Goal: Information Seeking & Learning: Learn about a topic

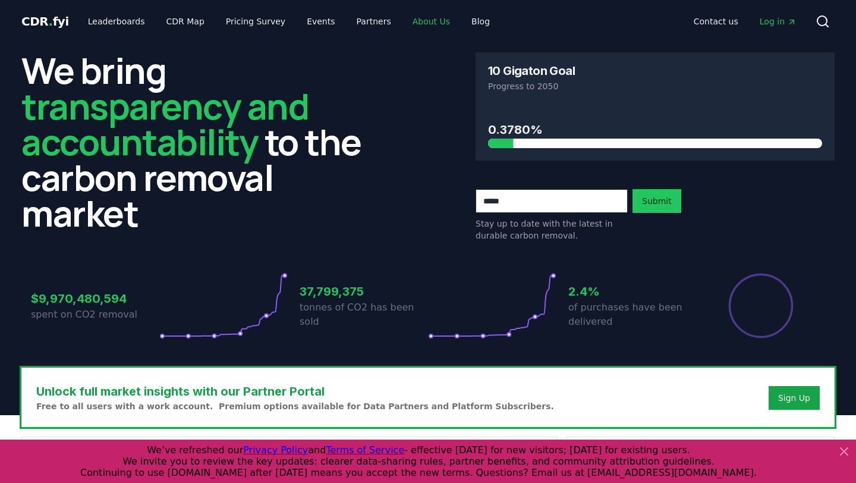
click at [417, 22] on link "About Us" at bounding box center [431, 21] width 56 height 21
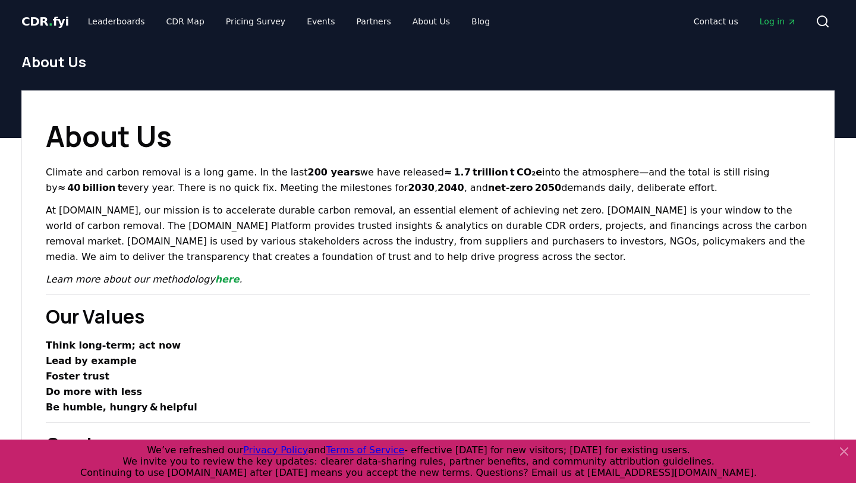
click at [40, 14] on span "CDR . fyi" at bounding box center [45, 21] width 48 height 14
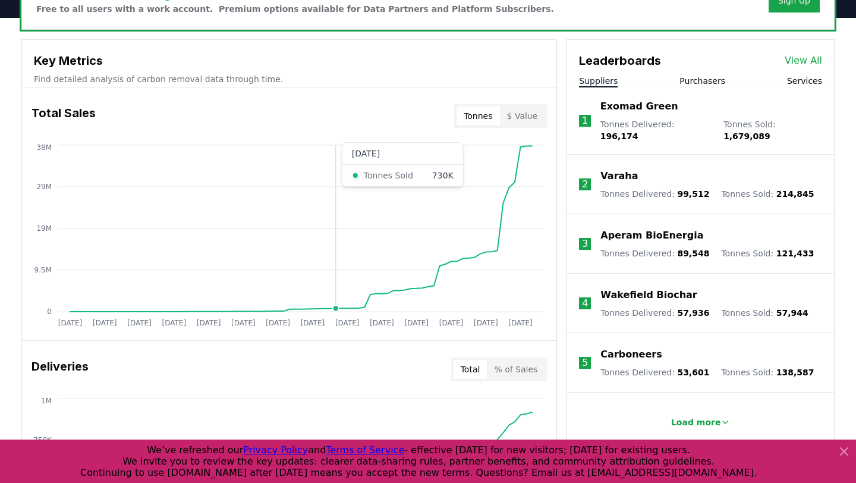
scroll to position [398, 0]
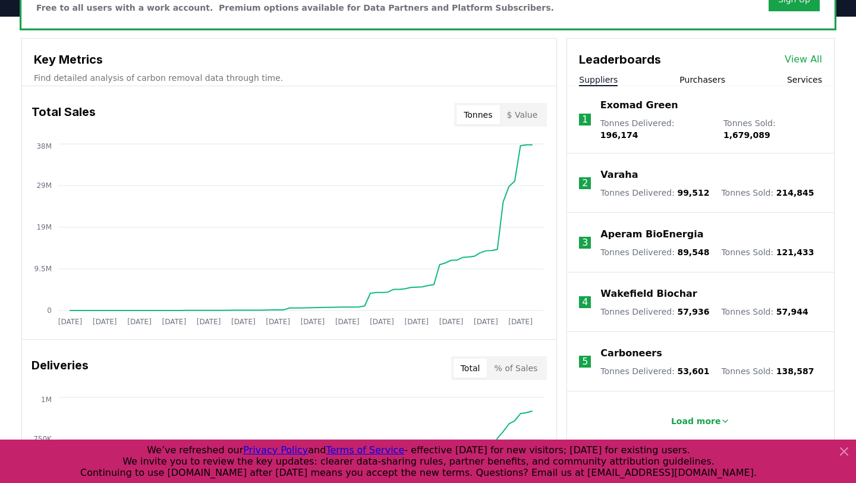
click at [524, 112] on button "$ Value" at bounding box center [522, 114] width 45 height 19
click at [481, 113] on button "Tonnes" at bounding box center [477, 114] width 43 height 19
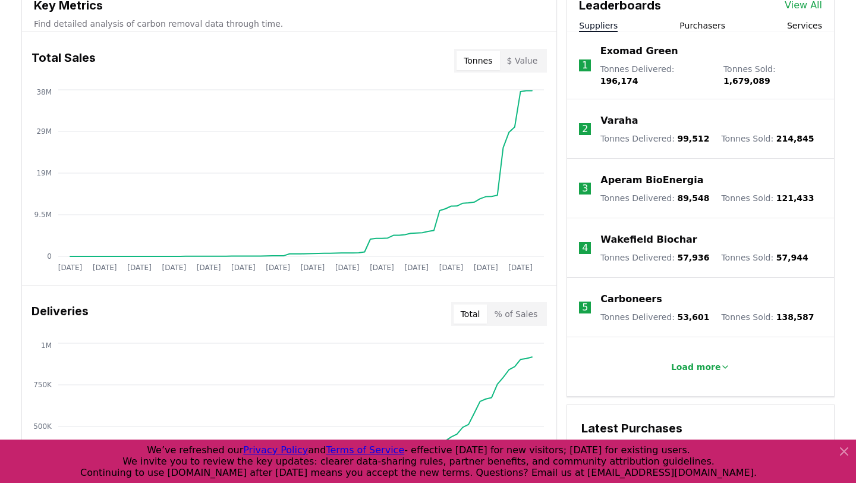
scroll to position [453, 0]
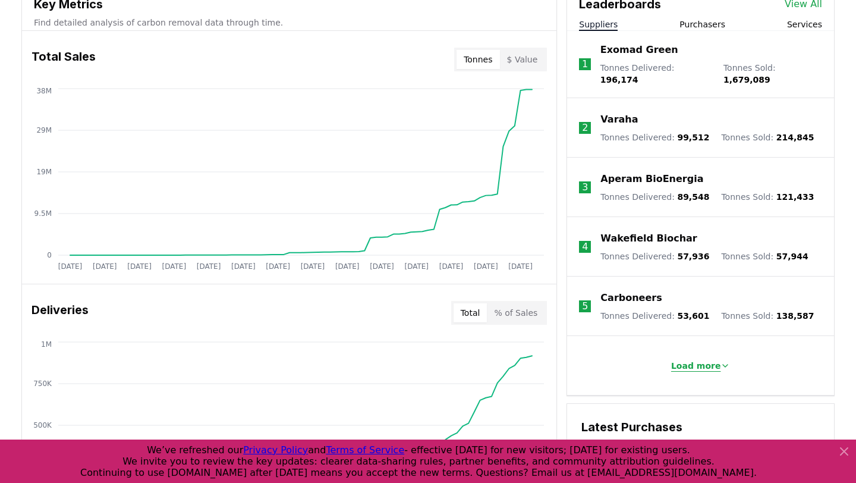
click at [710, 360] on p "Load more" at bounding box center [696, 366] width 50 height 12
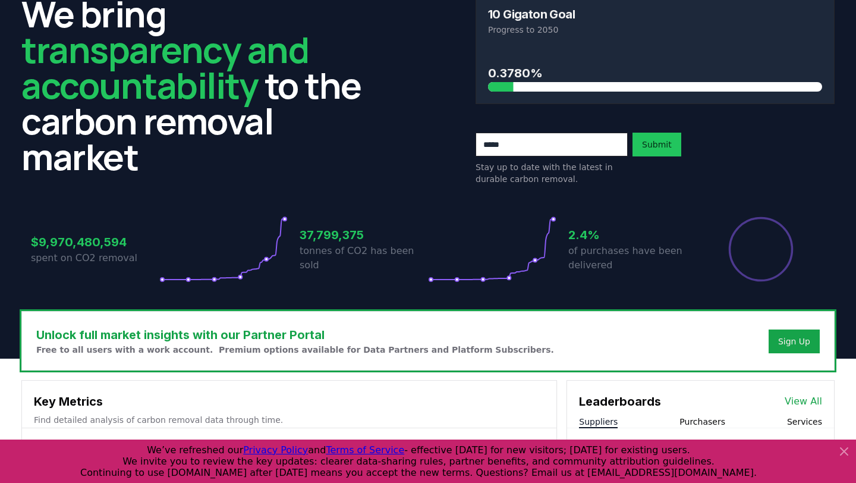
scroll to position [0, 0]
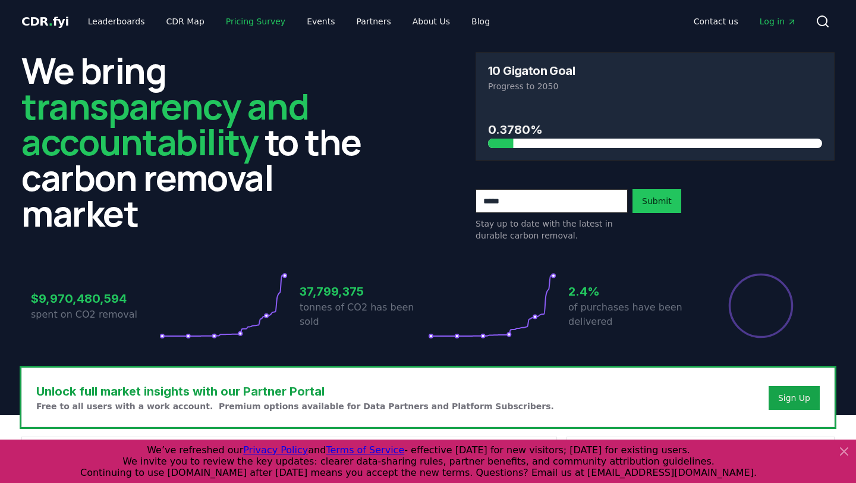
click at [247, 23] on link "Pricing Survey" at bounding box center [255, 21] width 78 height 21
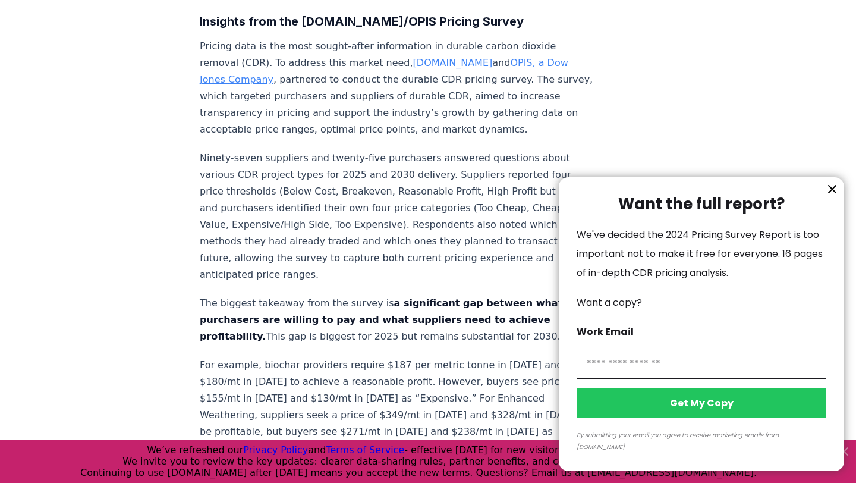
scroll to position [431, 0]
click at [712, 152] on div at bounding box center [428, 241] width 856 height 483
